Goal: Navigation & Orientation: Find specific page/section

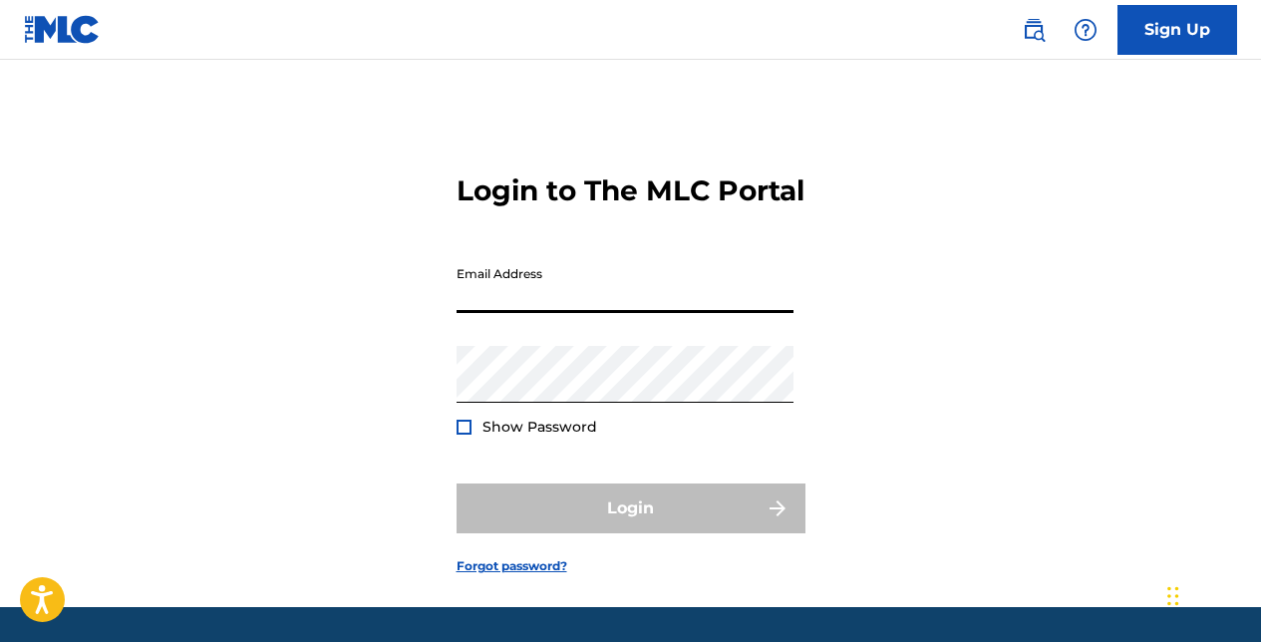
click at [586, 313] on input "Email Address" at bounding box center [624, 284] width 337 height 57
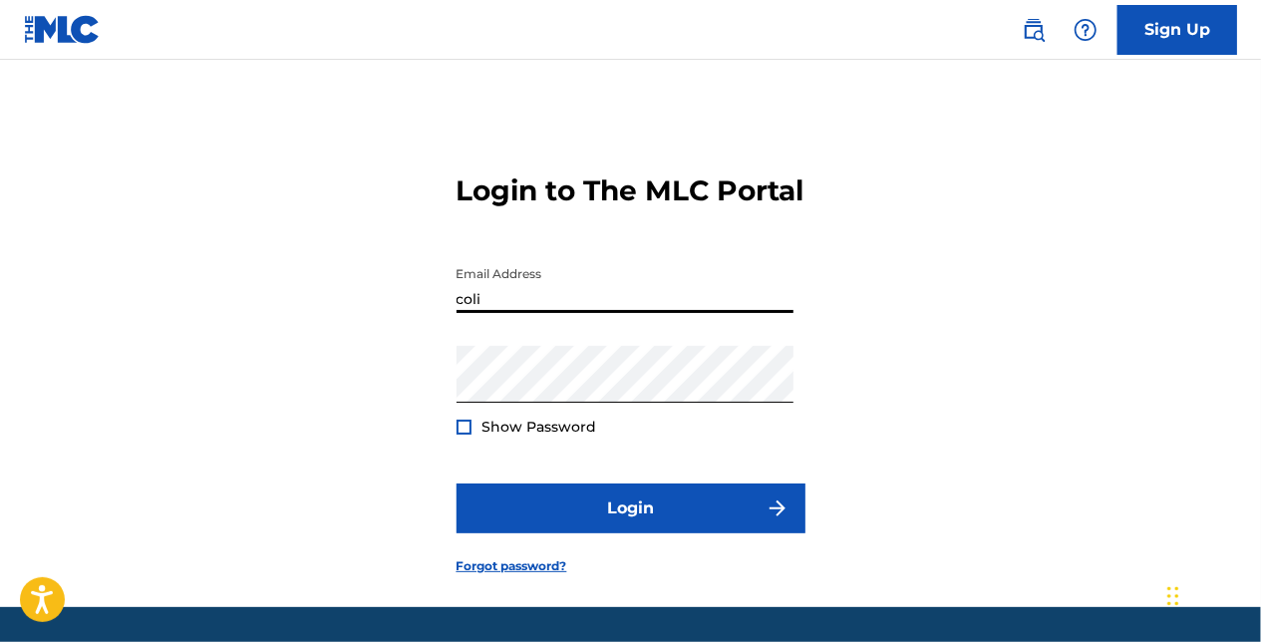
type input "[PERSON_NAME][EMAIL_ADDRESS][PERSON_NAME][DOMAIN_NAME]"
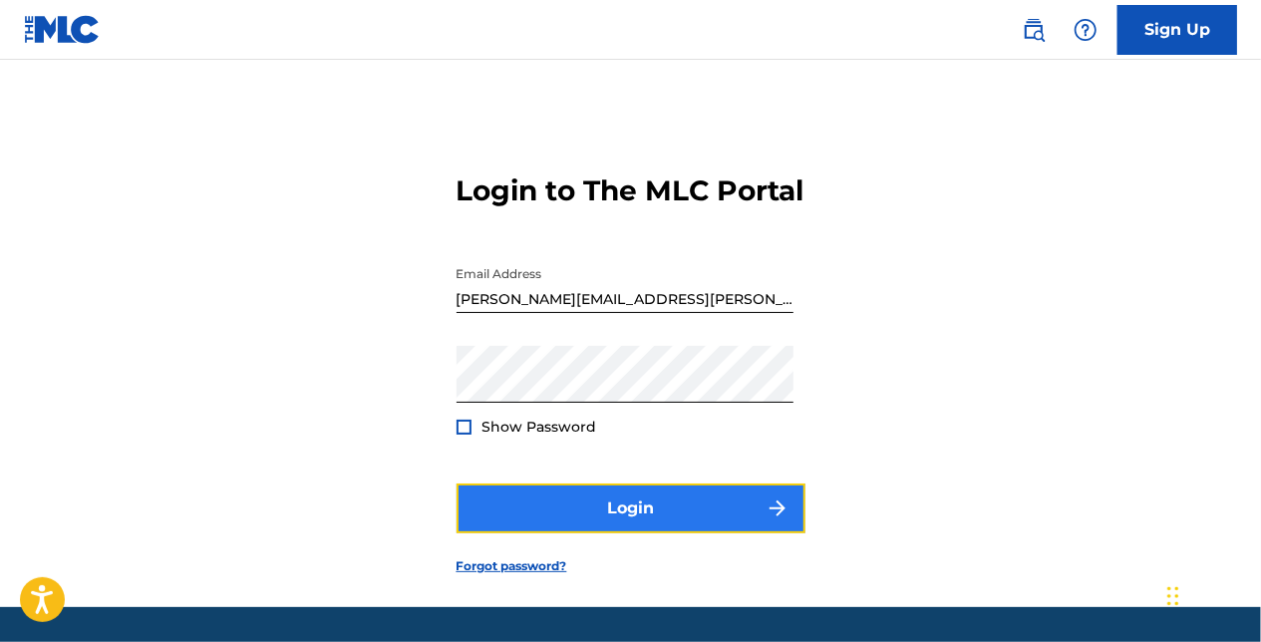
click at [663, 533] on button "Login" at bounding box center [630, 508] width 349 height 50
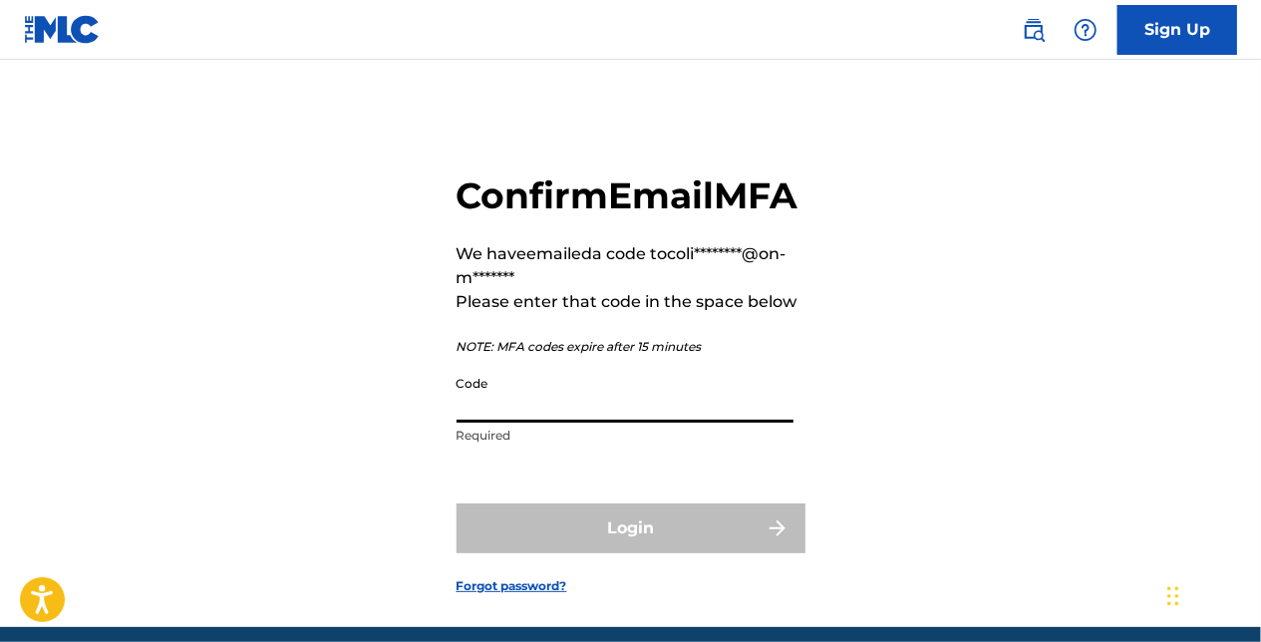
paste input "181037"
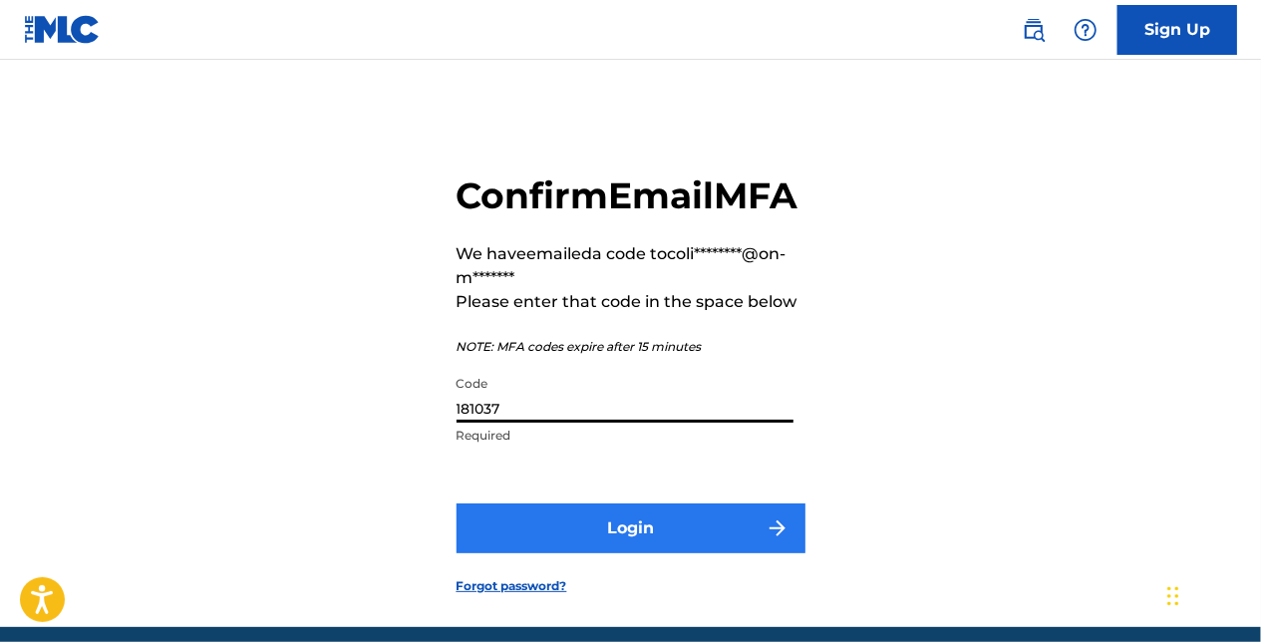
type input "181037"
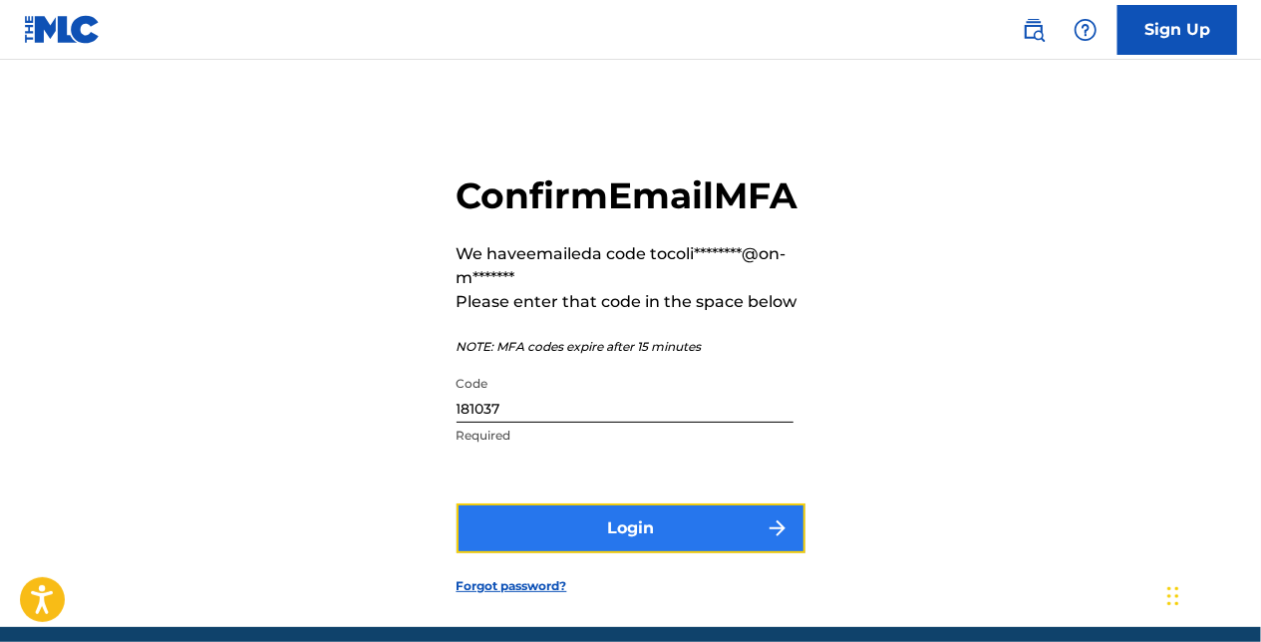
click at [616, 553] on button "Login" at bounding box center [630, 528] width 349 height 50
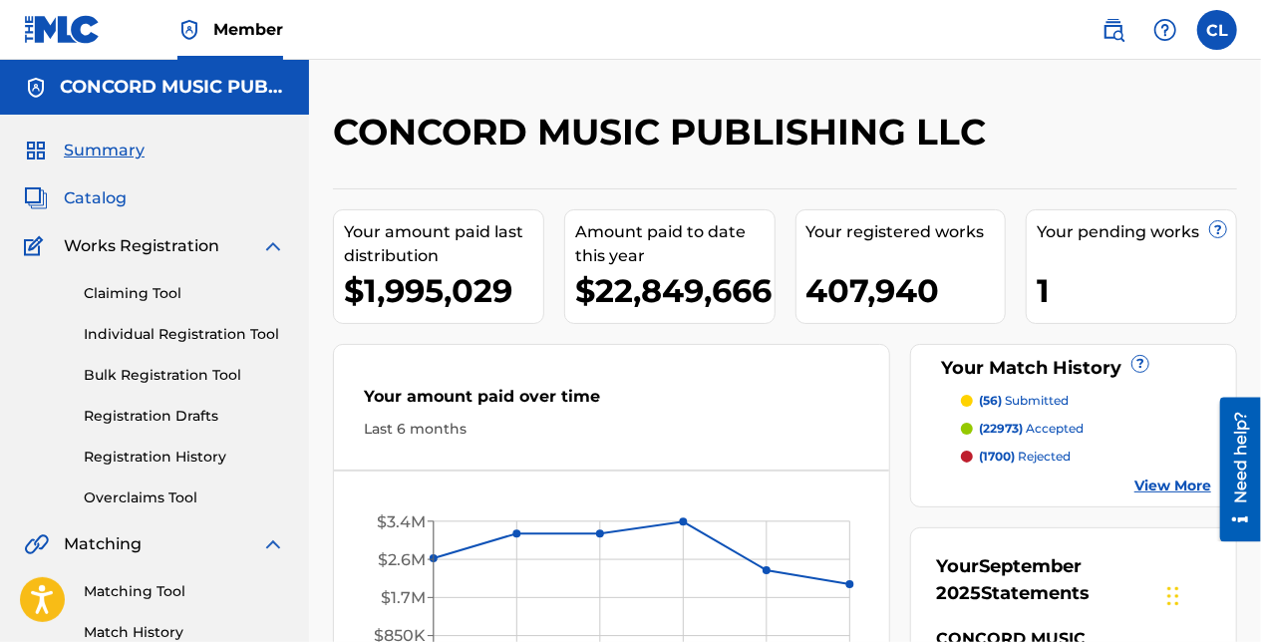
click at [106, 199] on span "Catalog" at bounding box center [95, 198] width 63 height 24
